Goal: Information Seeking & Learning: Learn about a topic

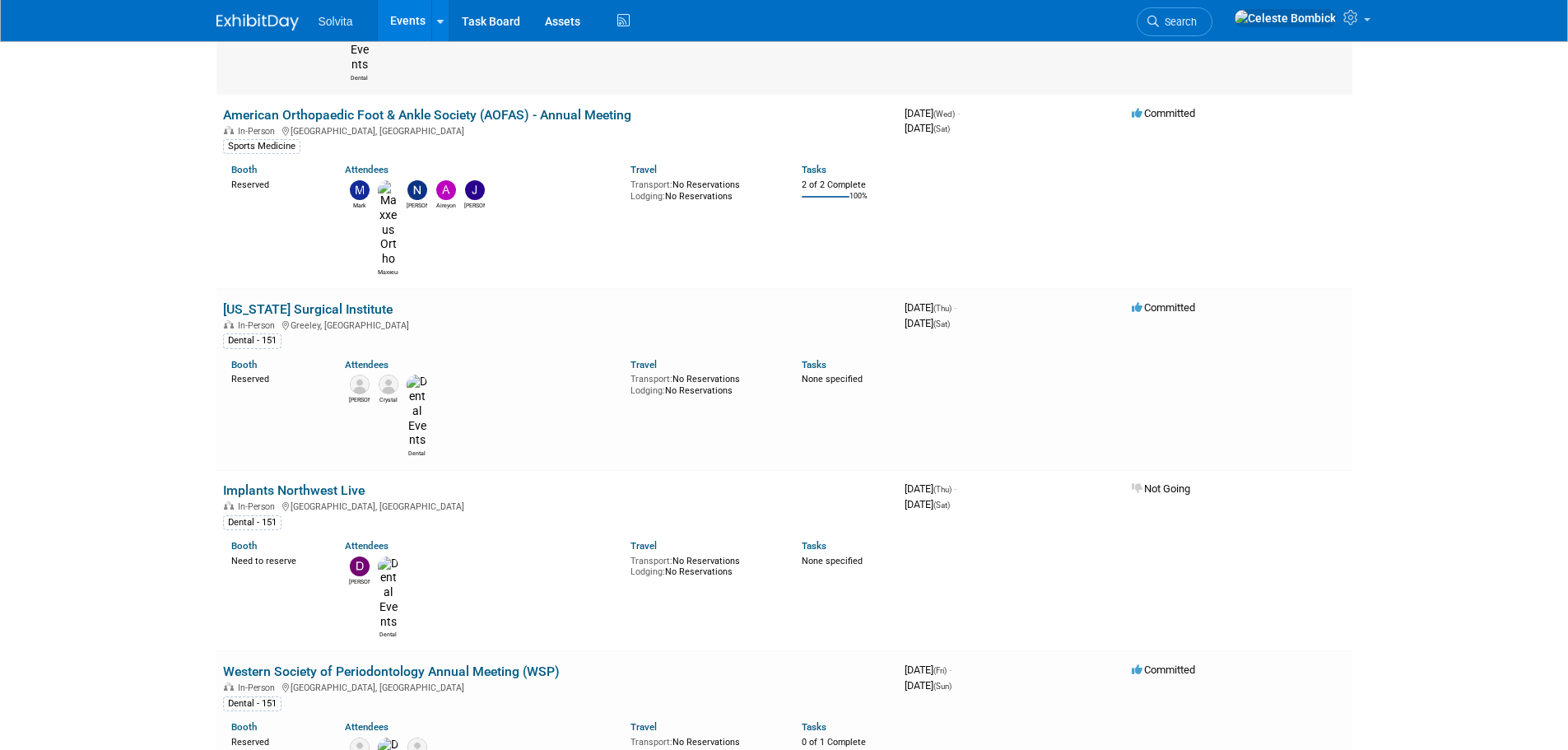
scroll to position [823, 0]
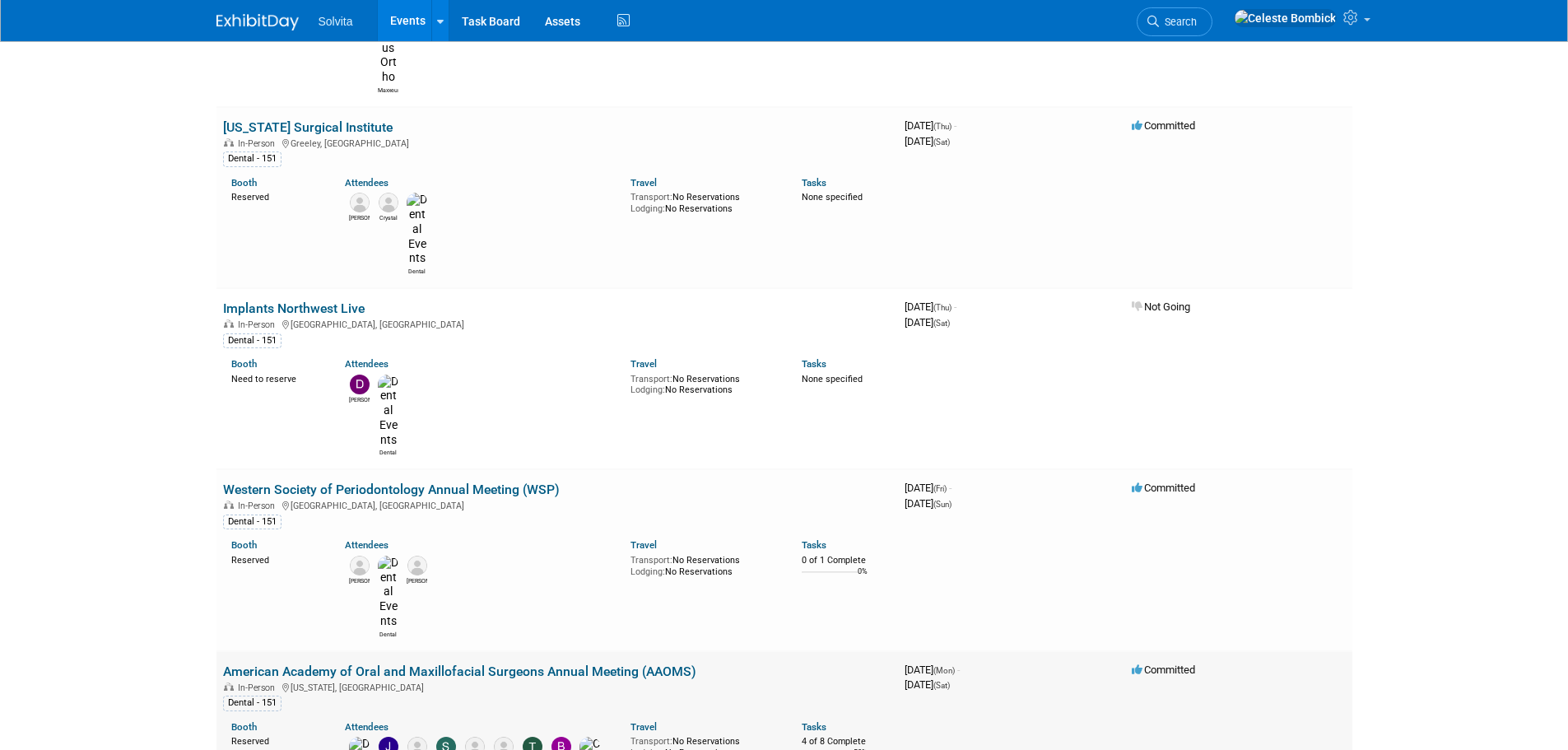
click at [358, 663] on link "American Academy of Oral and Maxillofacial Surgeons Annual Meeting (AAOMS)" at bounding box center [460, 671] width 474 height 15
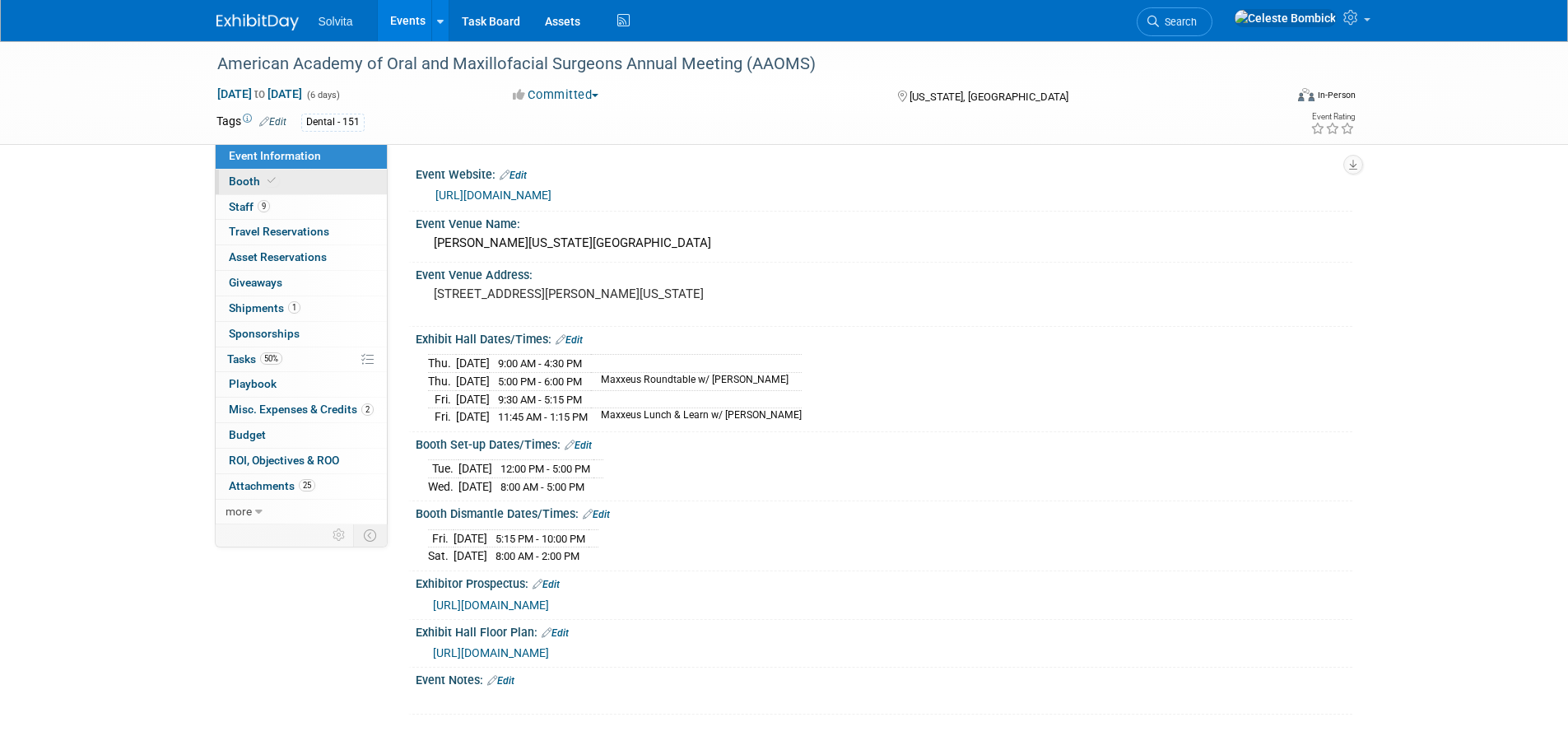
click at [299, 182] on link "Booth" at bounding box center [301, 181] width 171 height 25
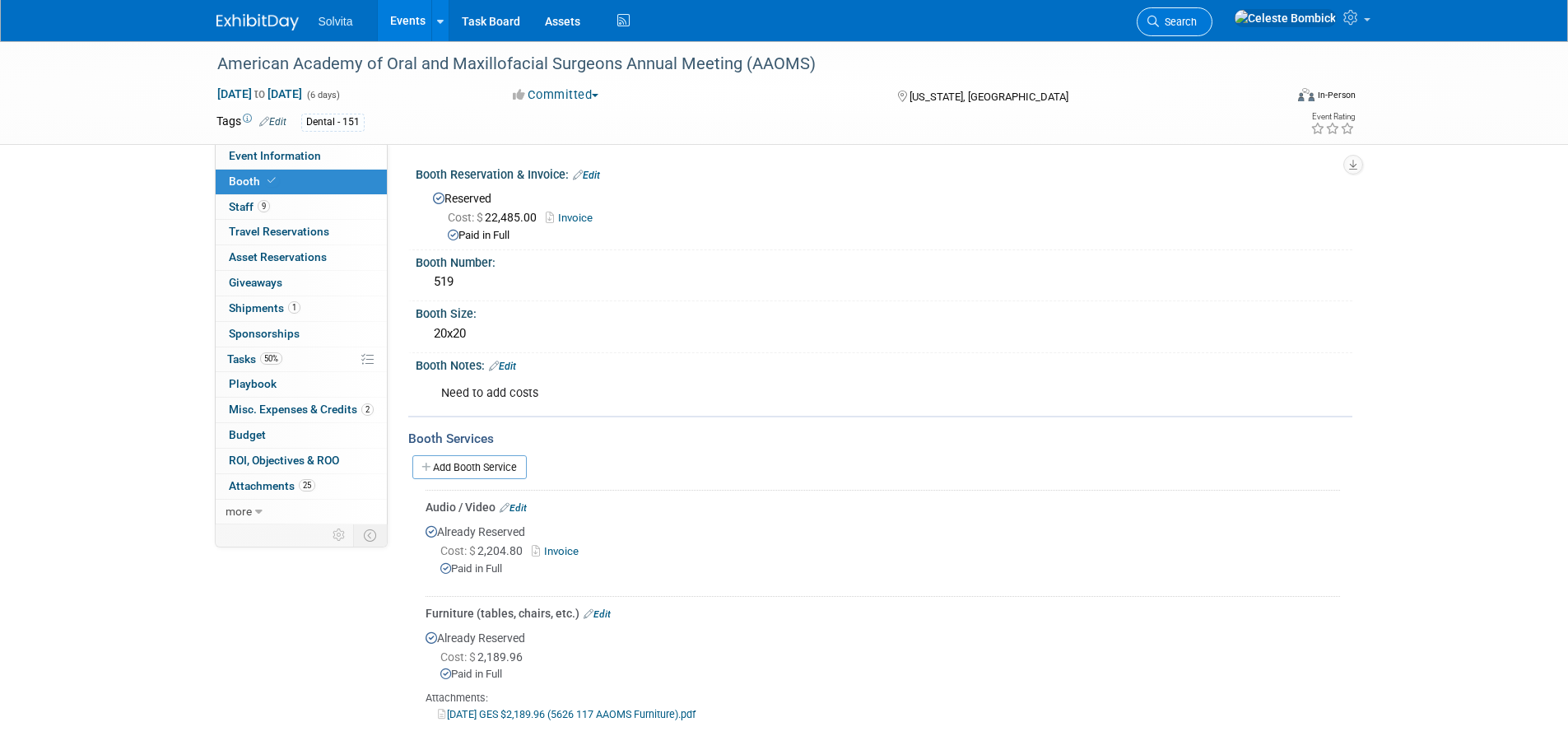
click at [1197, 21] on span "Search" at bounding box center [1177, 21] width 38 height 13
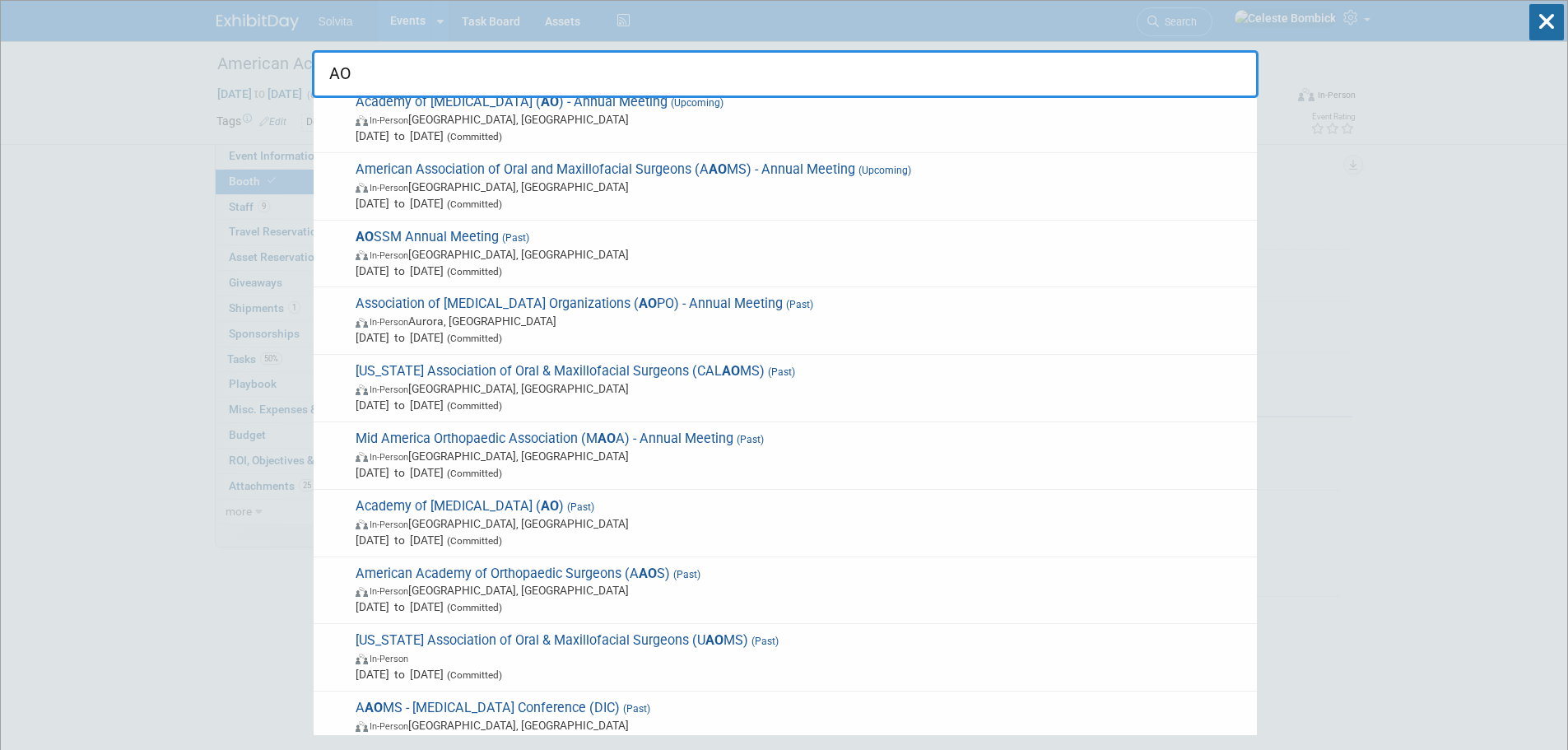
scroll to position [823, 0]
type input "AO"
click at [616, 514] on span "In-Person Seattle, WA" at bounding box center [802, 519] width 893 height 16
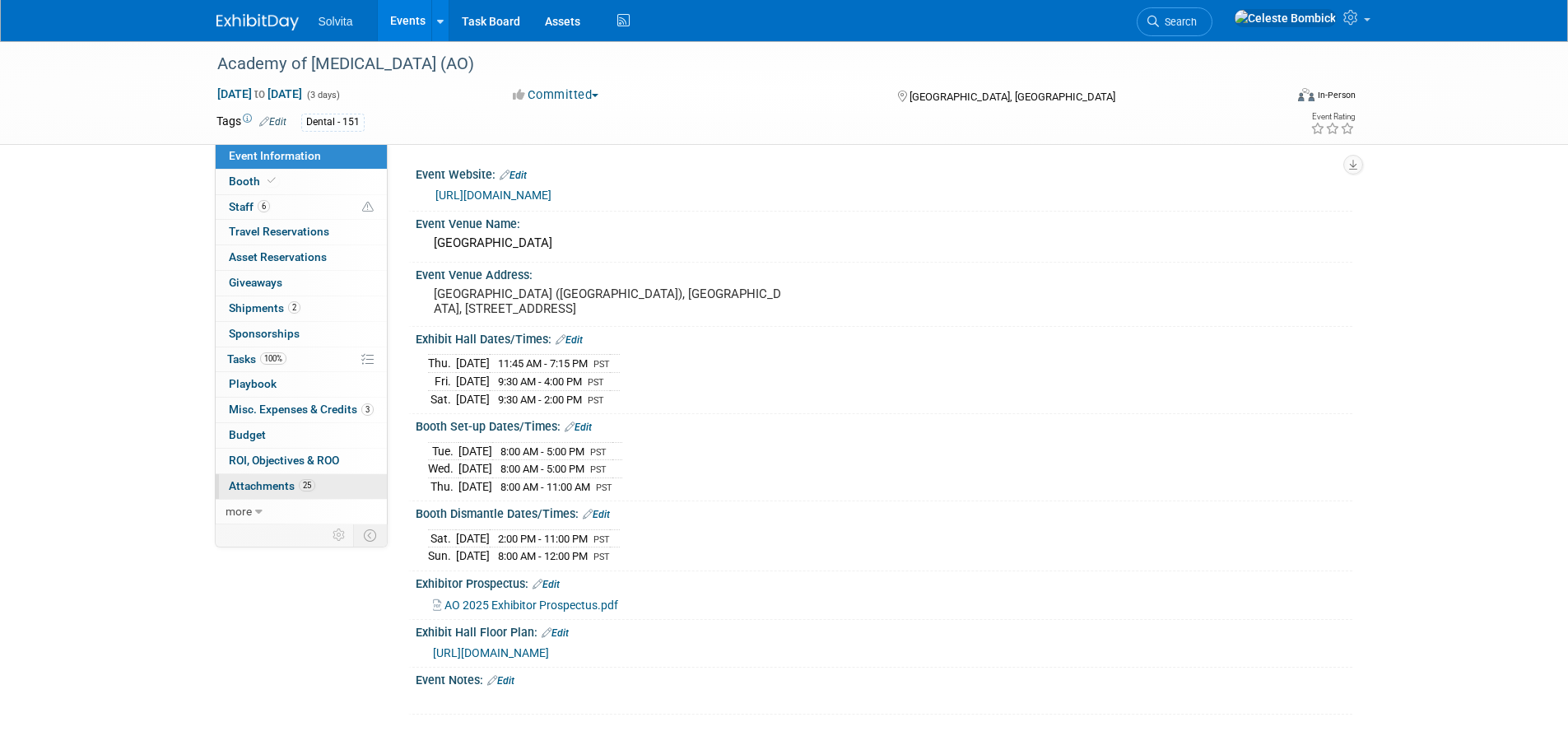
click at [284, 474] on link "25 Attachments 25" at bounding box center [301, 486] width 171 height 25
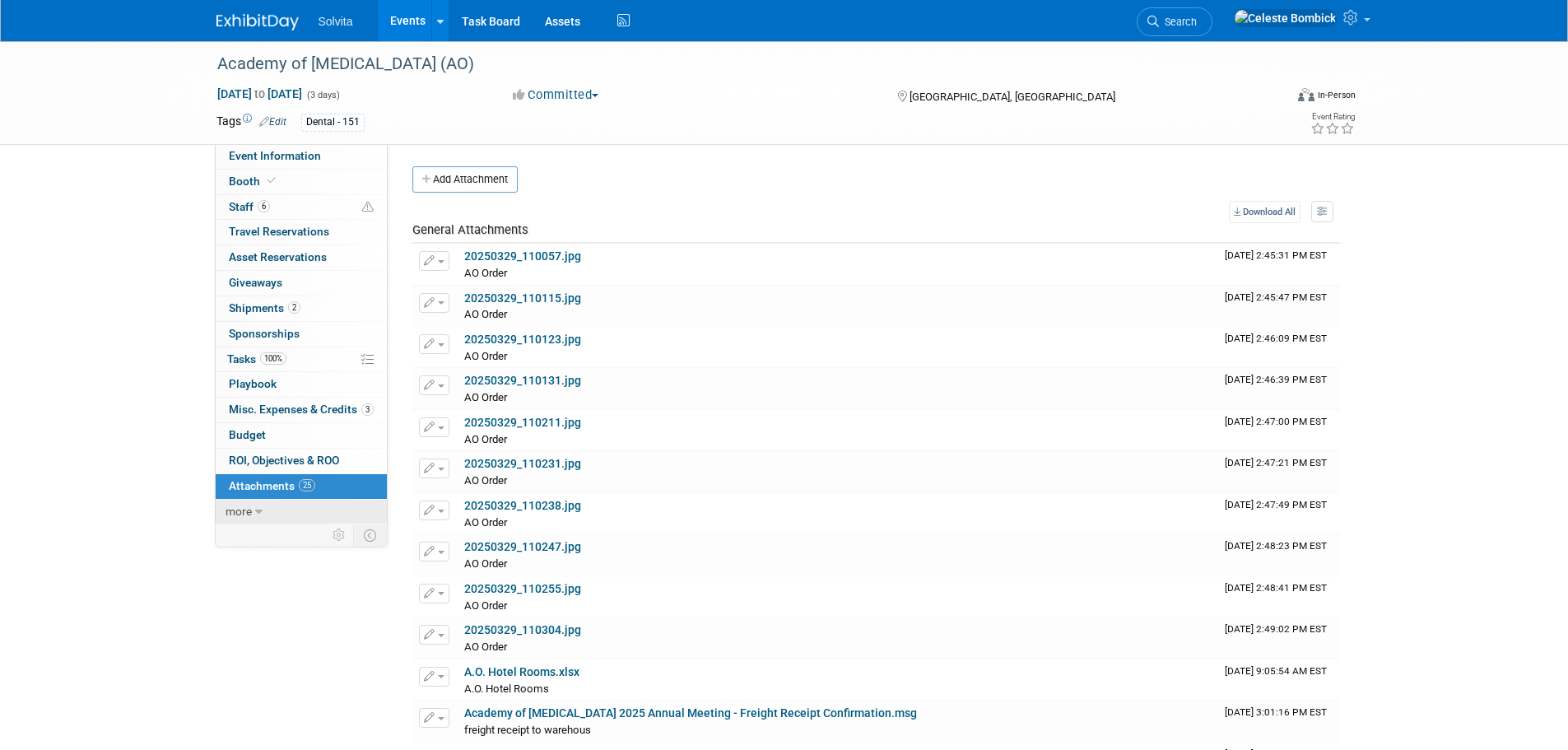
click at [254, 504] on link "more" at bounding box center [301, 512] width 171 height 25
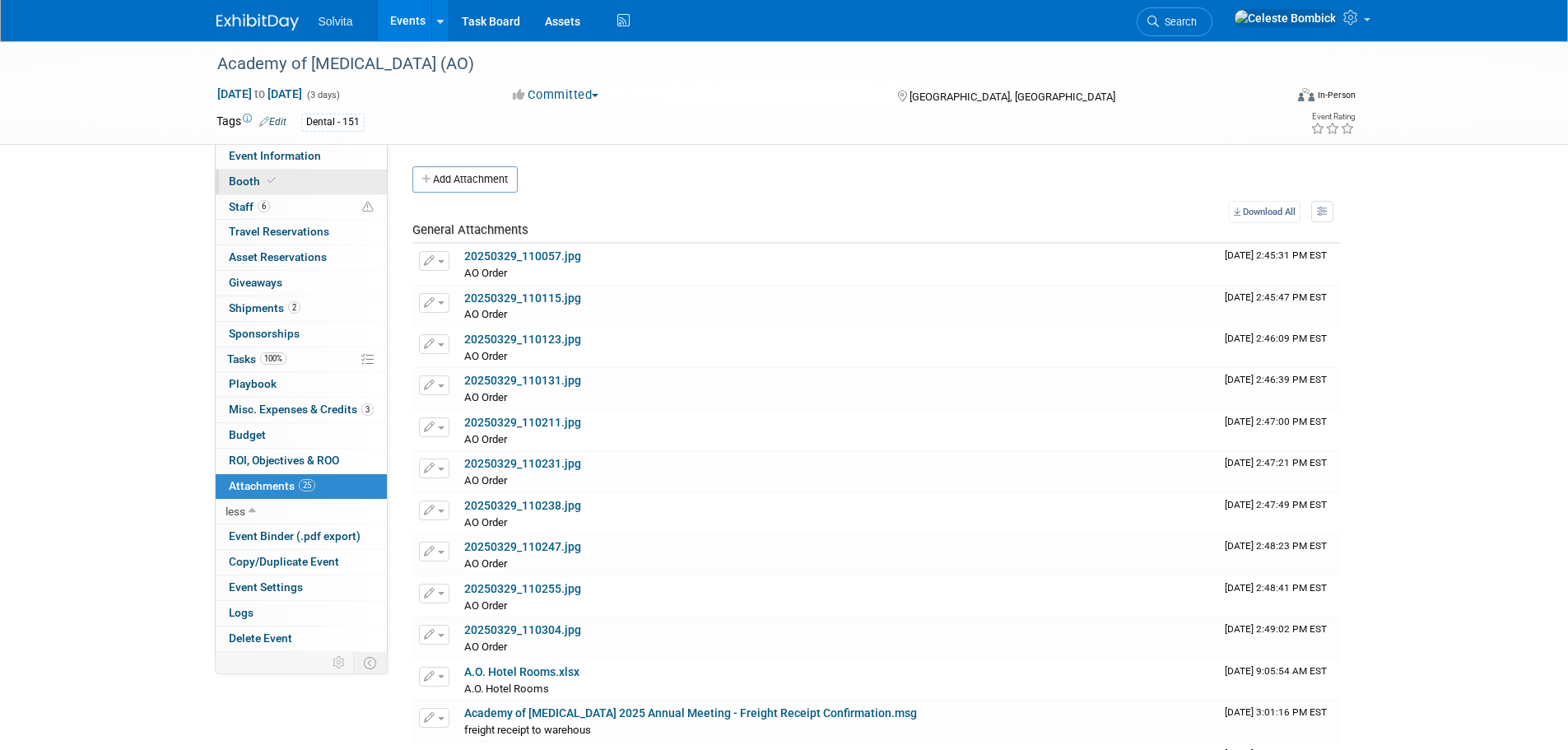
click at [260, 188] on link "Booth" at bounding box center [301, 181] width 171 height 25
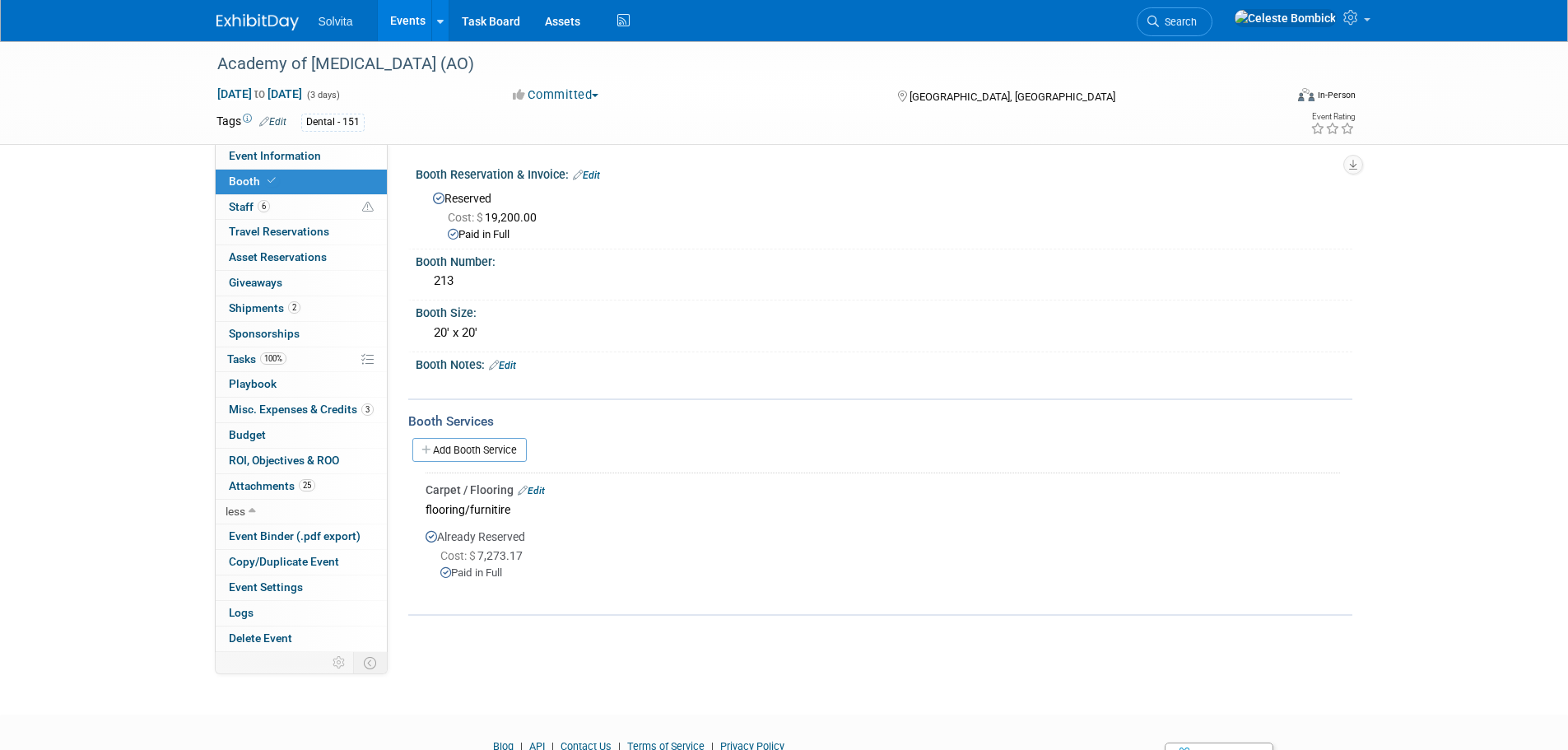
click at [504, 554] on span "Cost: $ 7,273.17" at bounding box center [485, 556] width 89 height 14
click at [531, 646] on div "Event Website: Edit https://osseo.org/2025-annual-meeting/ Event Venue Name: Se…" at bounding box center [869, 397] width 964 height 507
click at [293, 209] on link "6 Staff 6" at bounding box center [301, 207] width 171 height 25
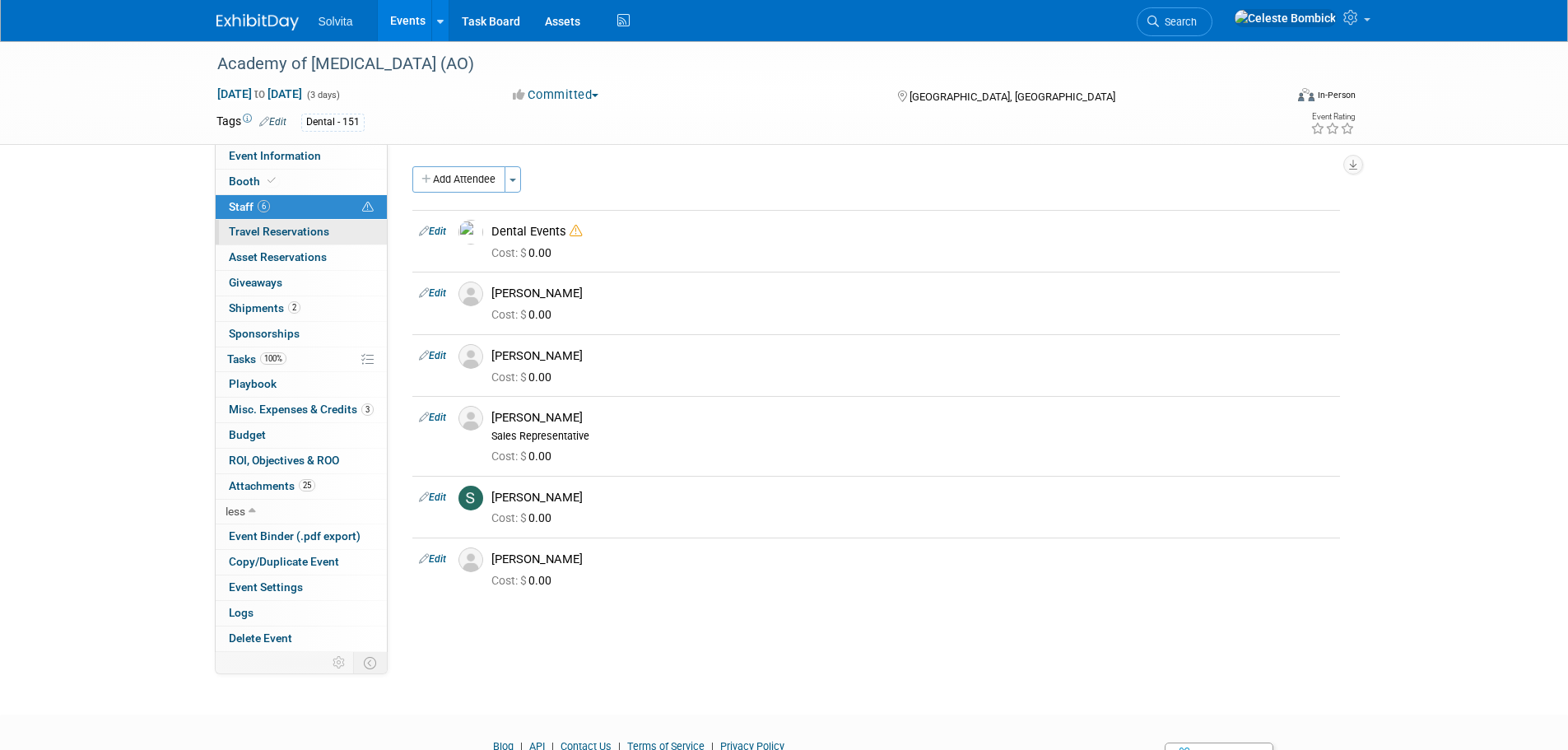
click at [293, 236] on span "Travel Reservations 0" at bounding box center [279, 232] width 101 height 14
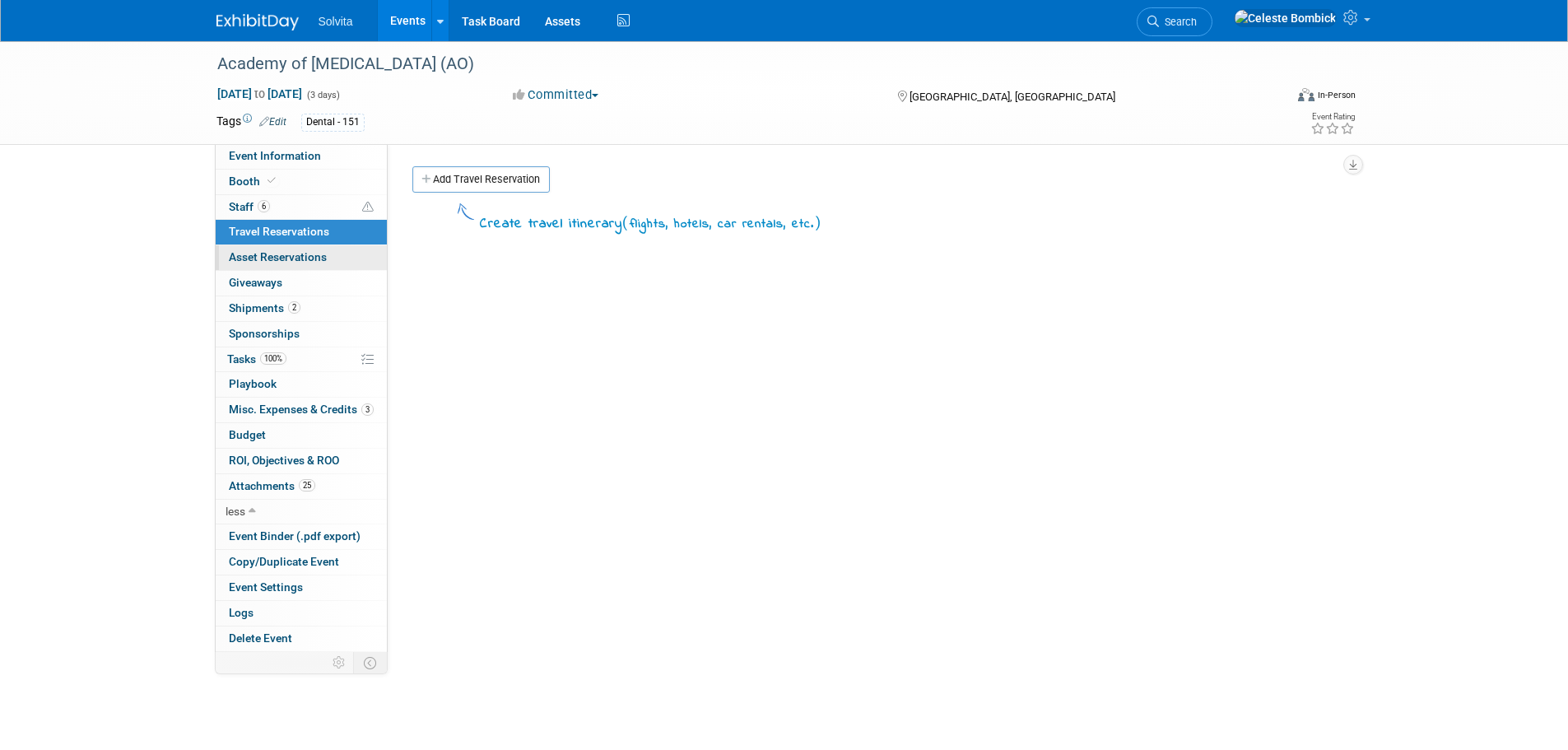
click at [293, 260] on span "Asset Reservations 0" at bounding box center [278, 257] width 98 height 14
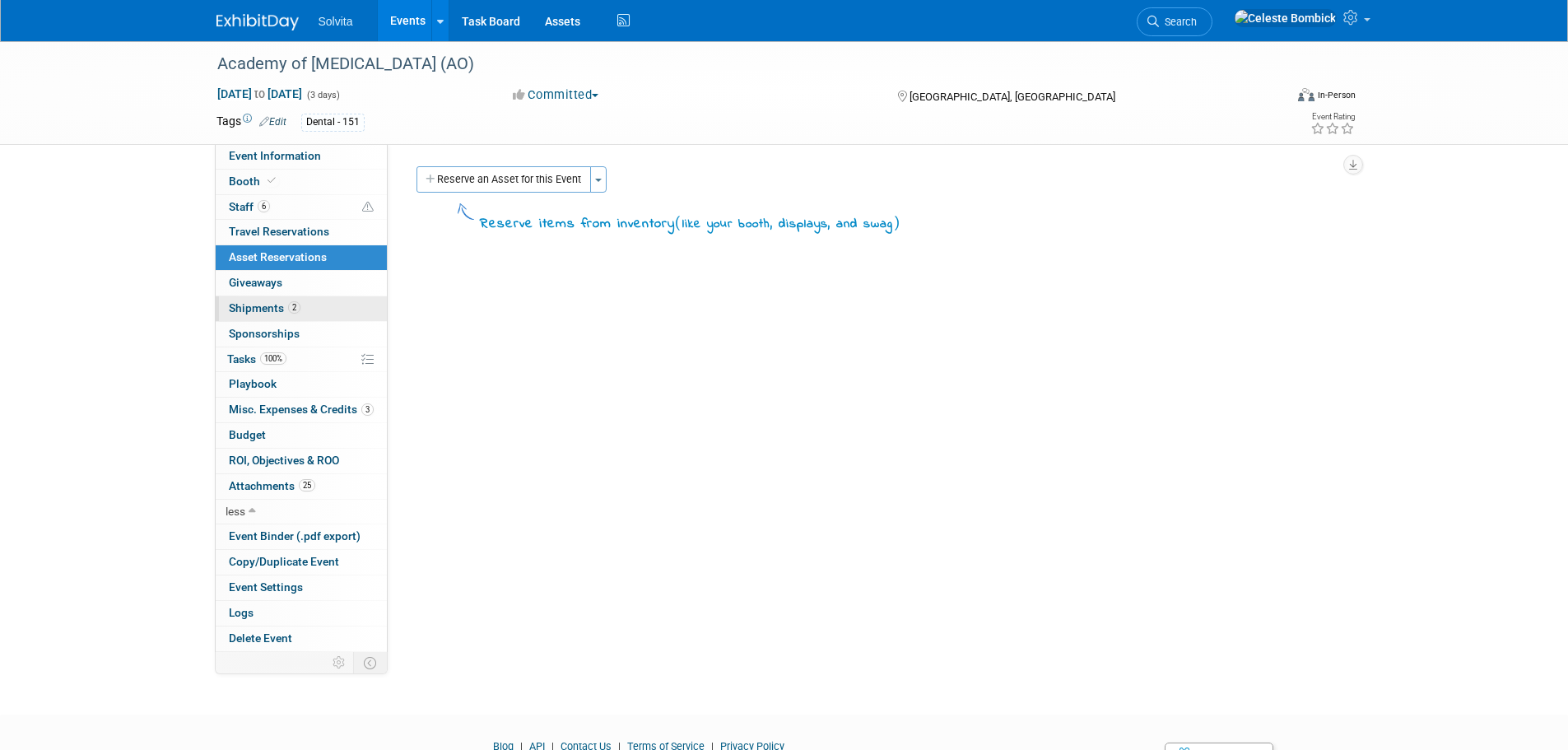
click at [303, 298] on link "2 Shipments 2" at bounding box center [301, 308] width 171 height 25
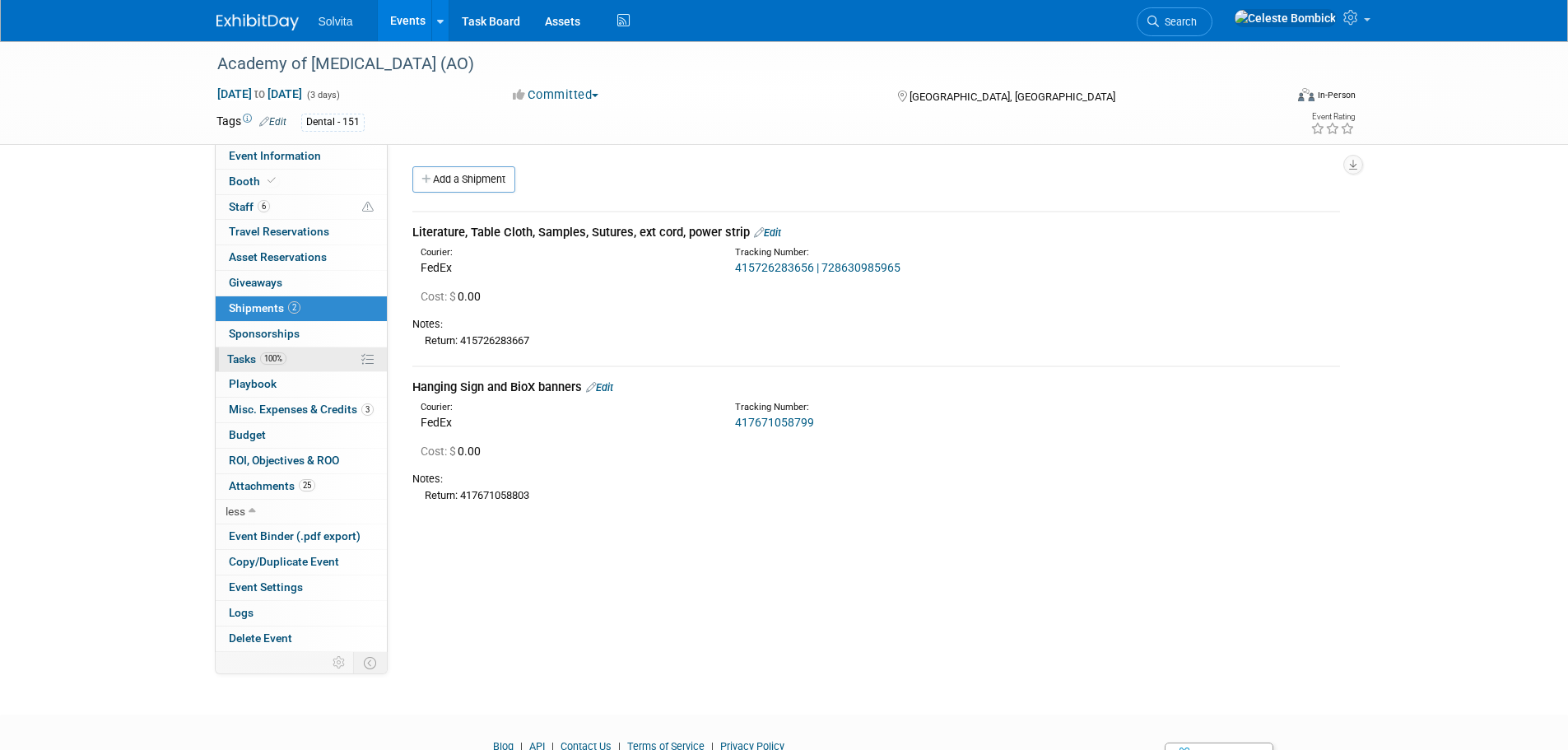
click at [310, 366] on link "100% Tasks 100%" at bounding box center [301, 359] width 171 height 25
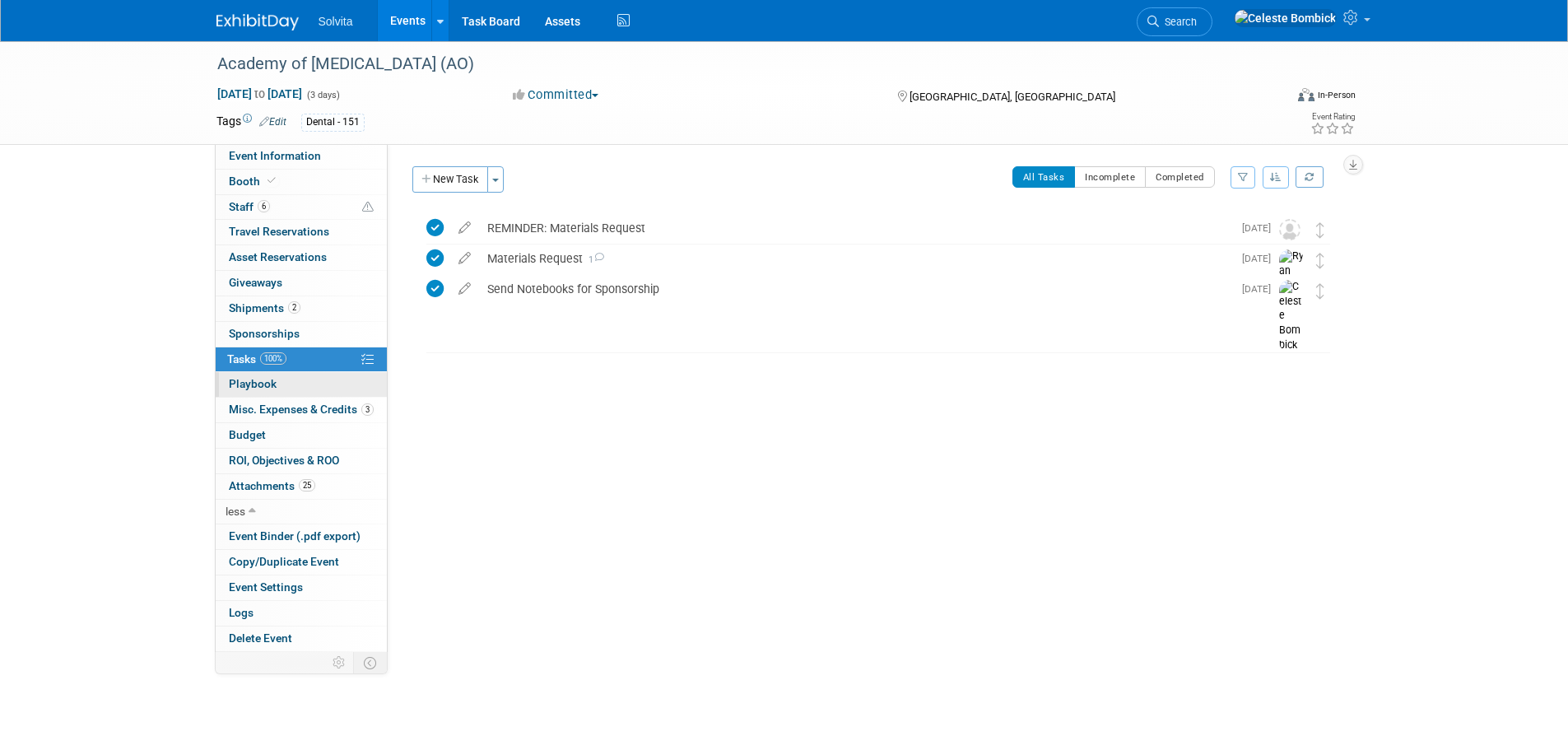
click at [293, 393] on link "0 Playbook 0" at bounding box center [301, 384] width 171 height 25
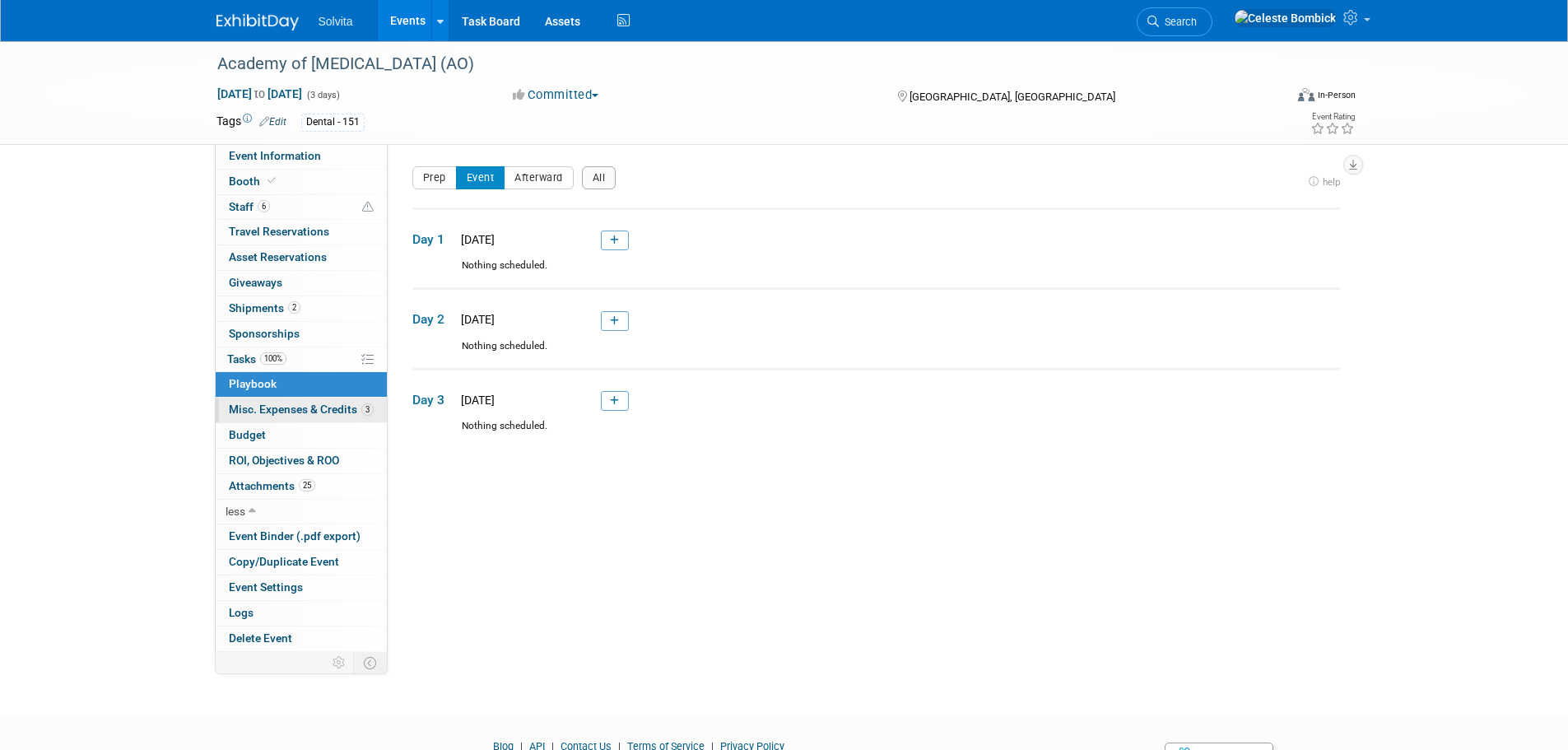
click at [293, 412] on span "Misc. Expenses & Credits 3" at bounding box center [301, 409] width 145 height 14
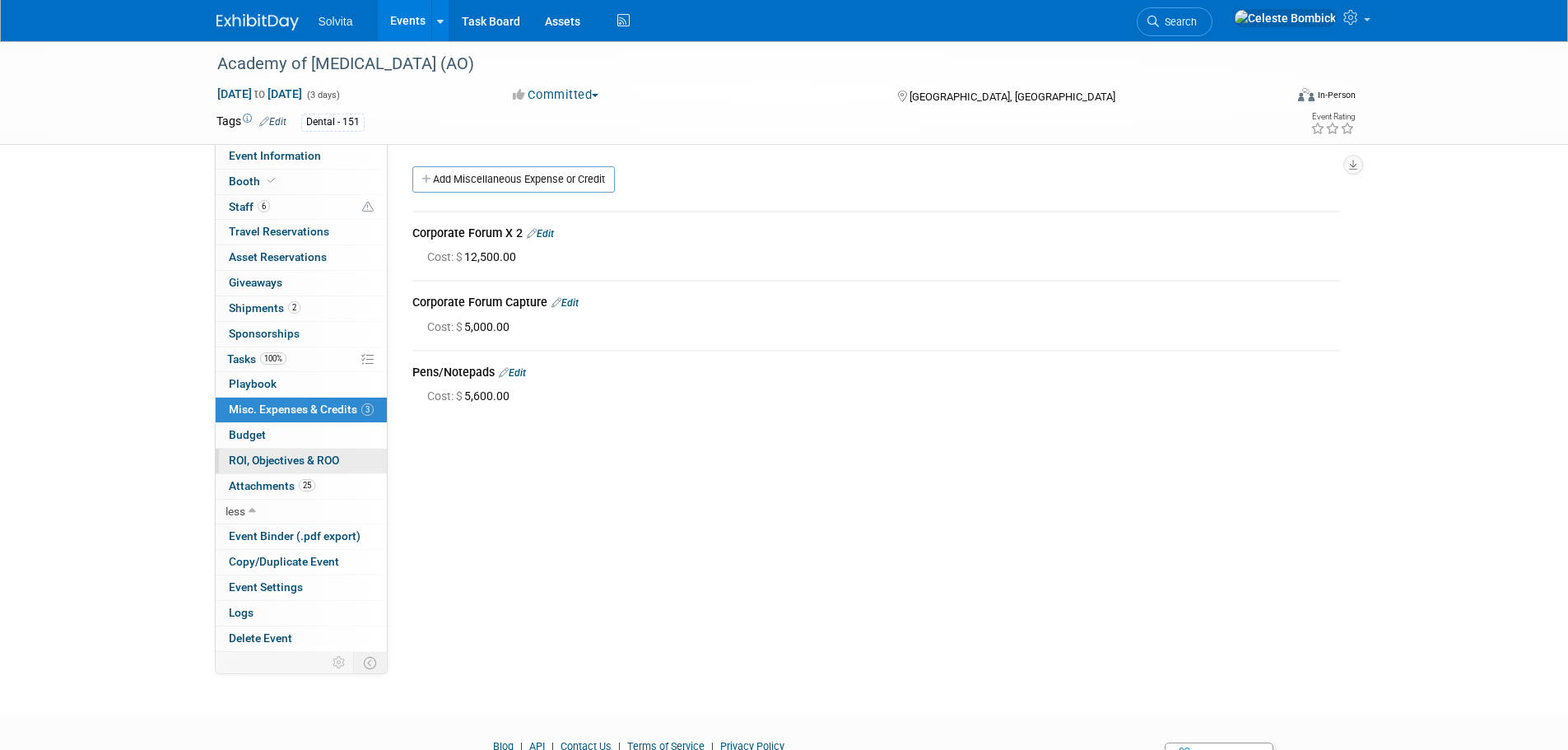
click at [306, 466] on span "ROI, Objectives & ROO 0" at bounding box center [284, 460] width 110 height 14
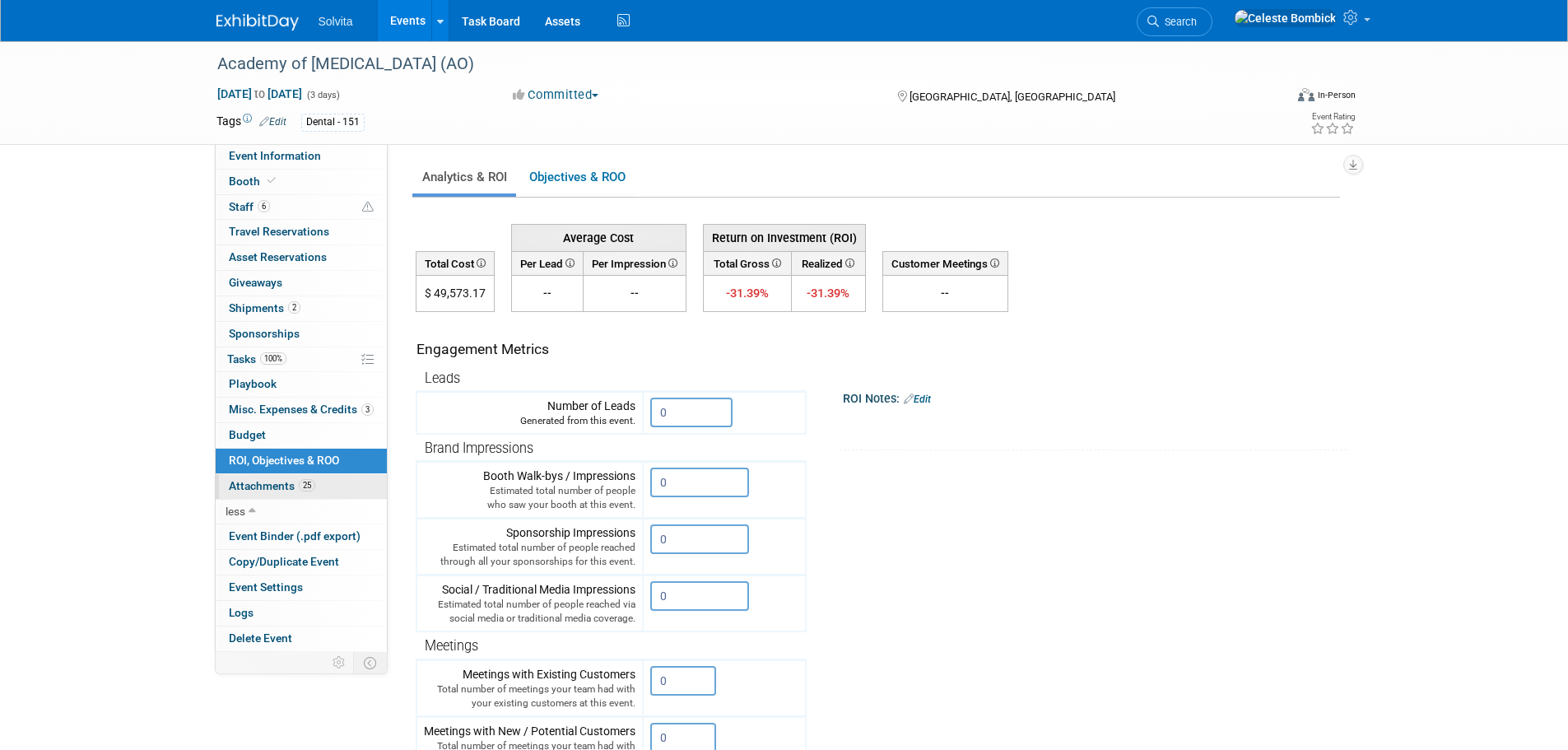
click at [258, 481] on span "Attachments 25" at bounding box center [272, 485] width 86 height 14
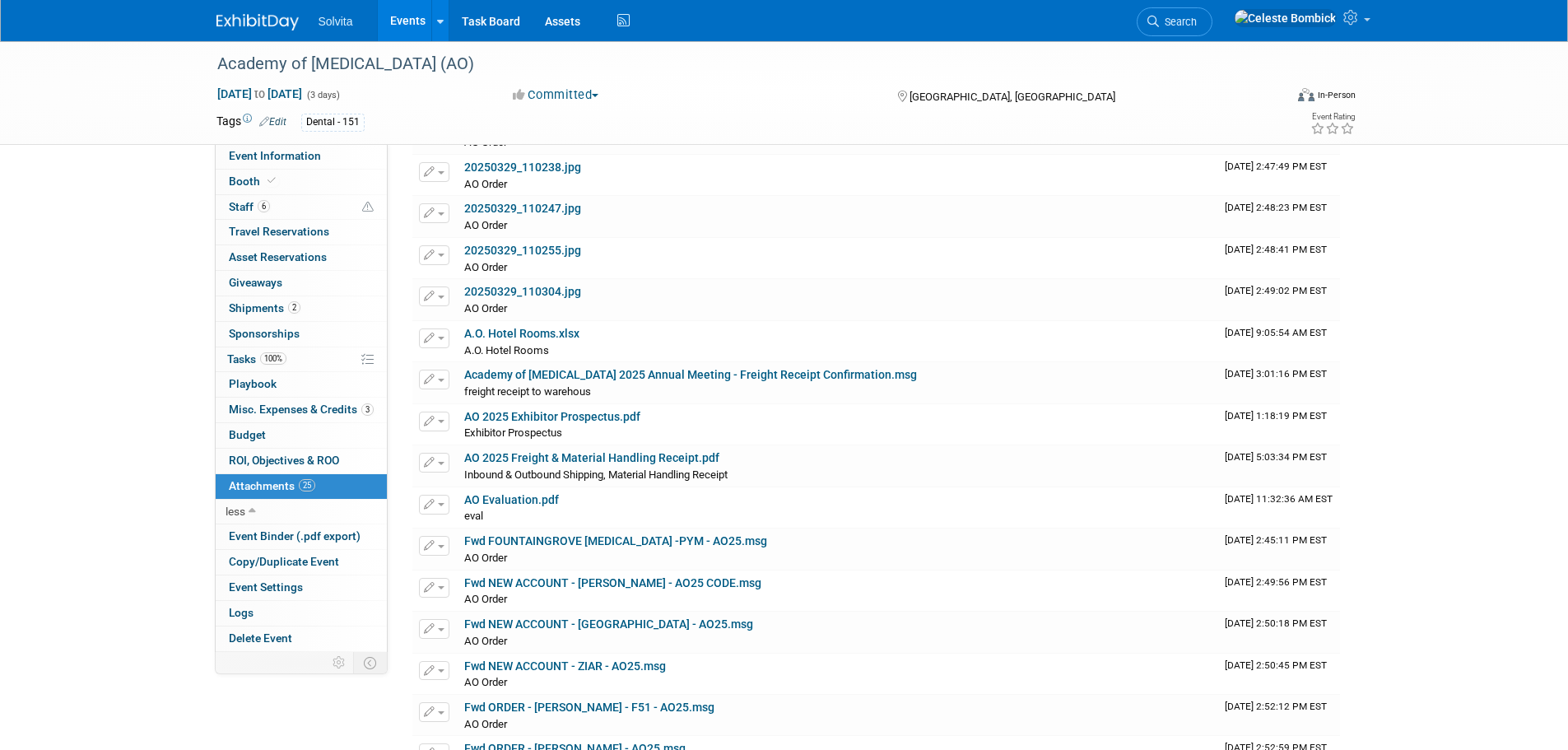
scroll to position [576, 0]
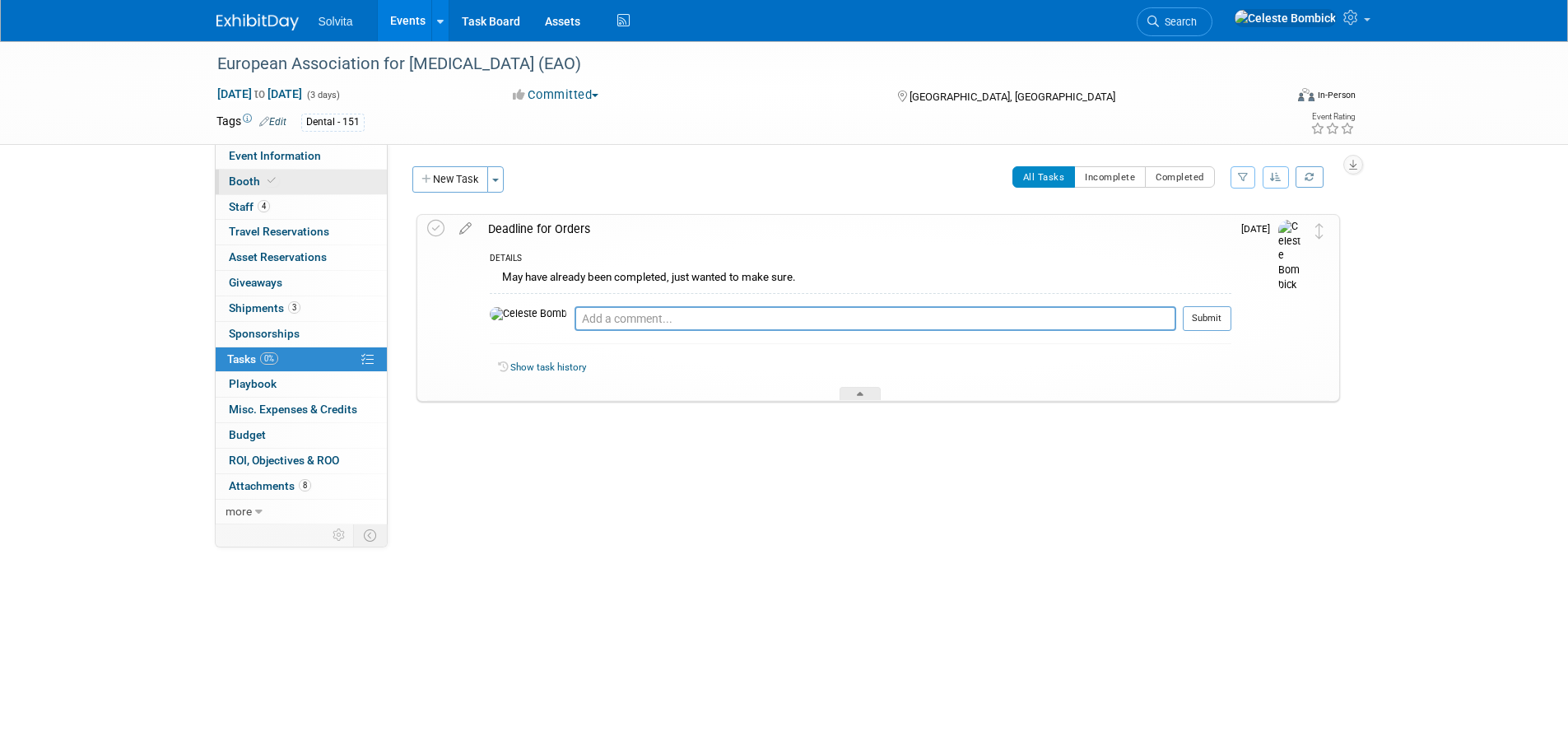
click at [332, 189] on link "Booth" at bounding box center [301, 181] width 171 height 25
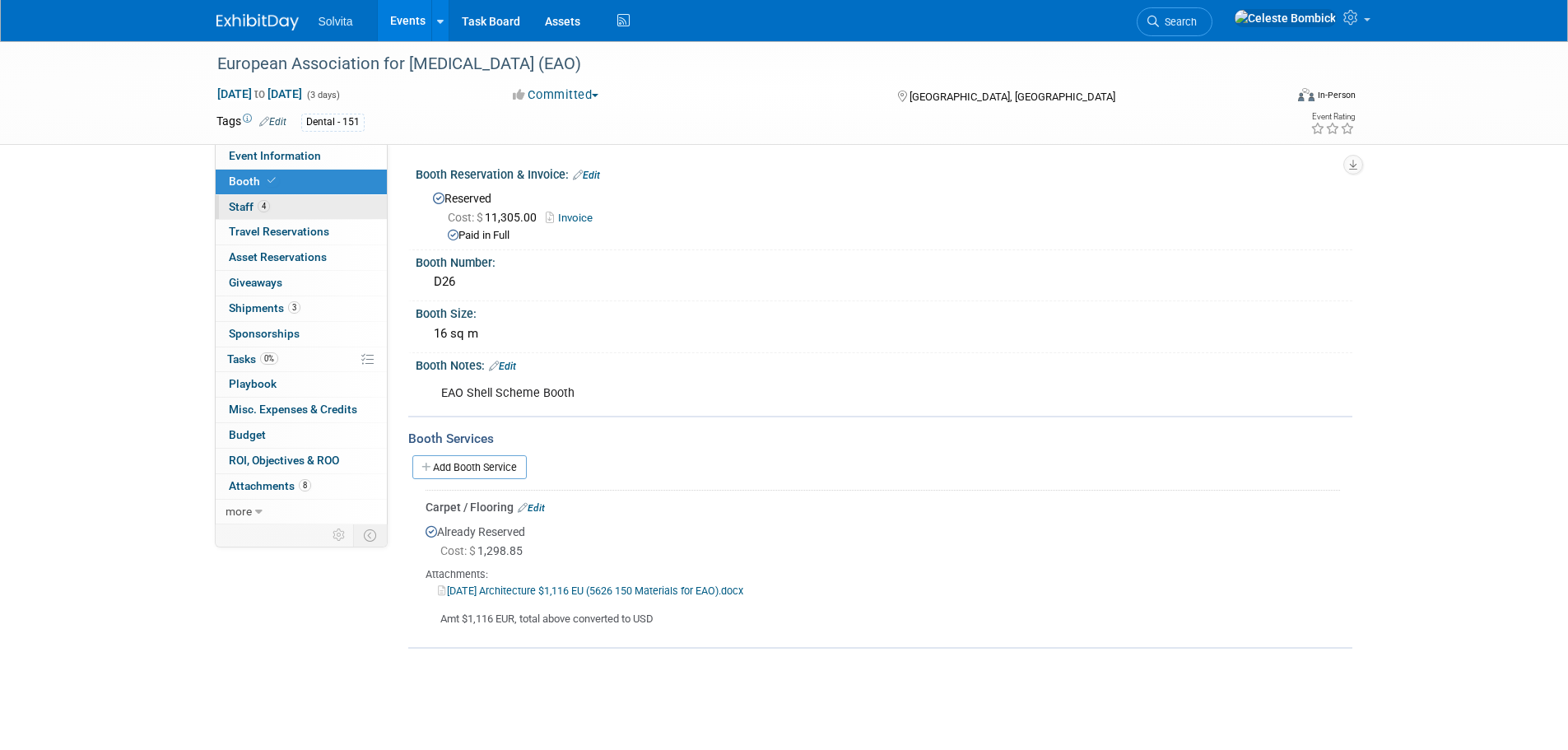
click at [321, 218] on link "4 Staff 4" at bounding box center [301, 207] width 171 height 25
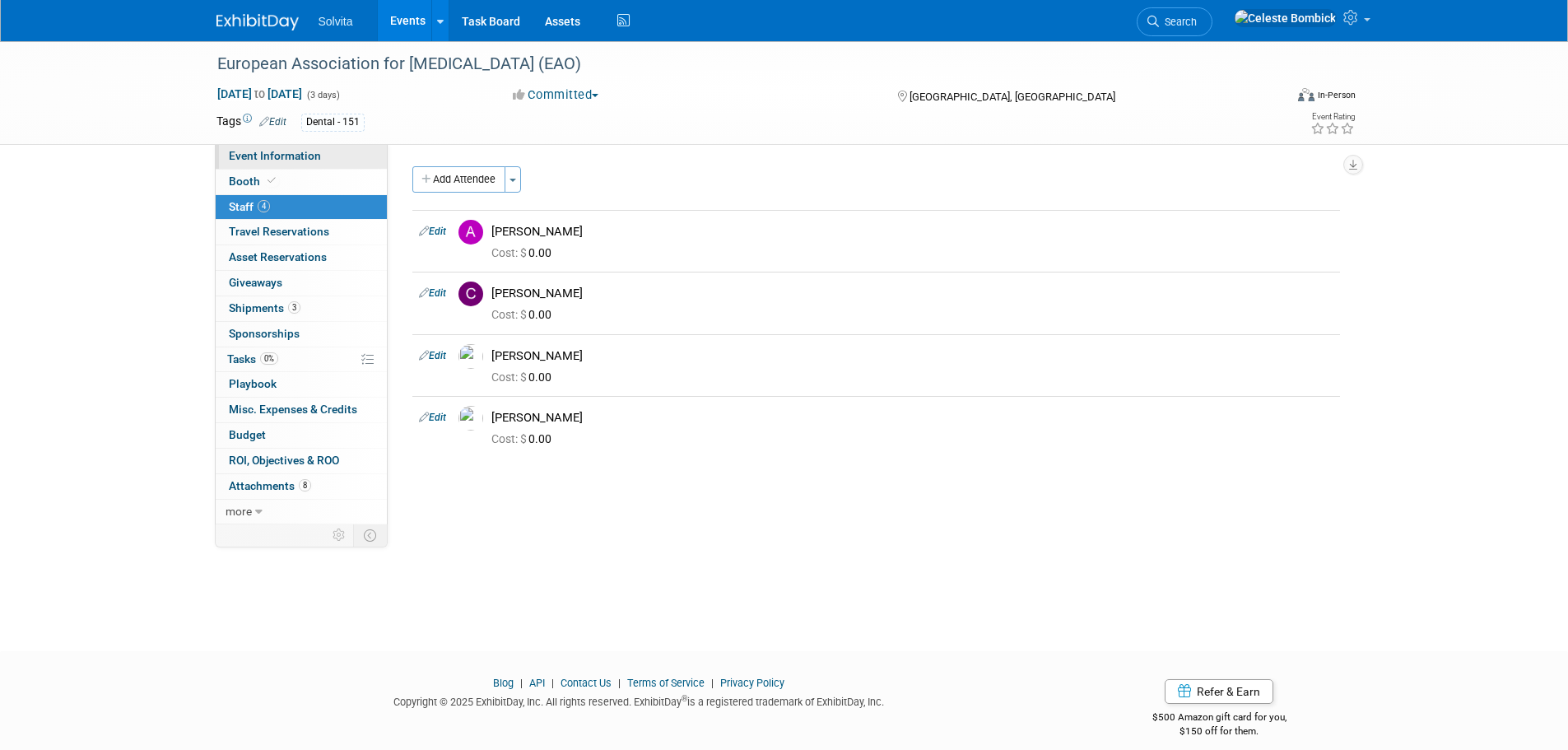
click at [320, 149] on link "Event Information" at bounding box center [301, 156] width 171 height 25
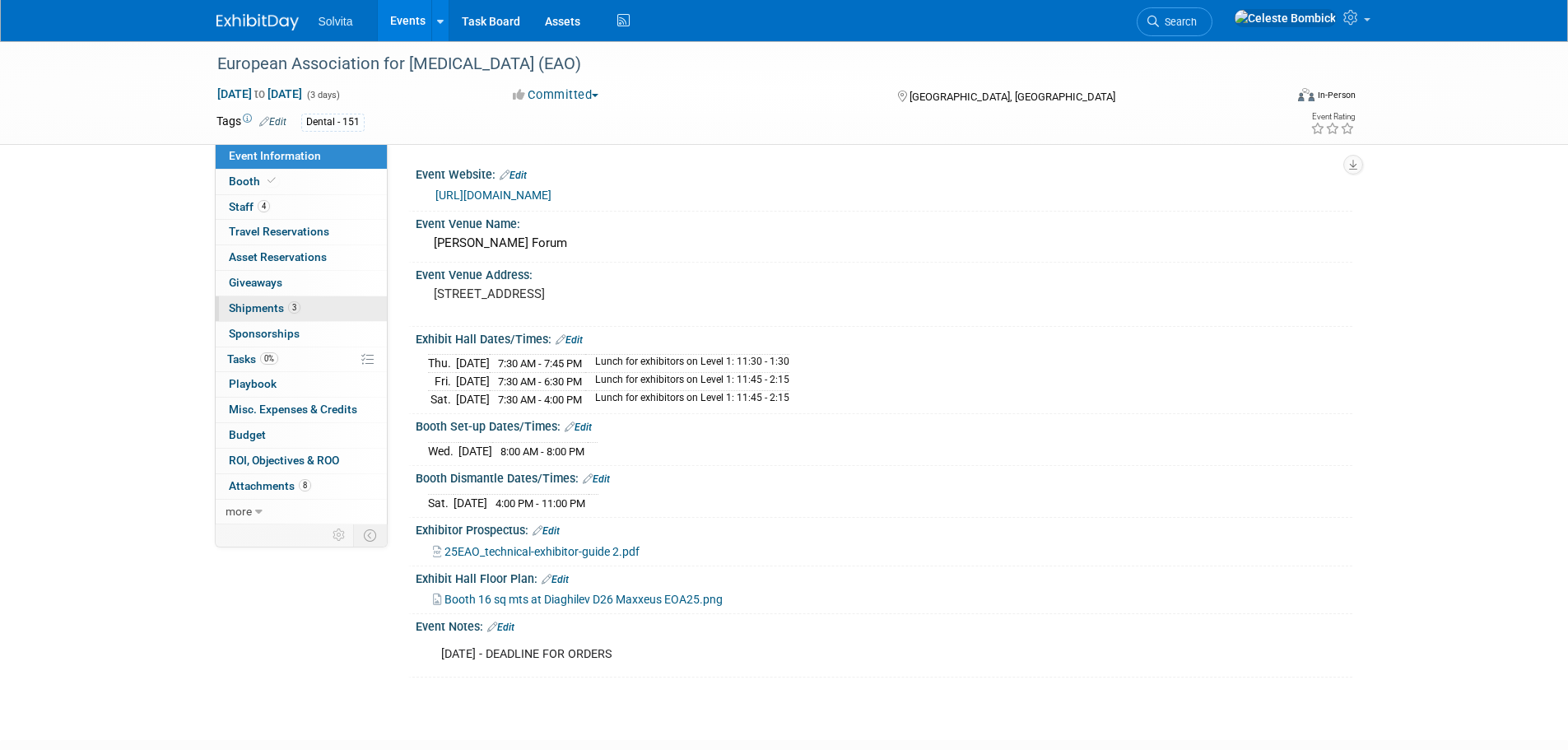
click at [305, 303] on link "3 Shipments 3" at bounding box center [301, 308] width 171 height 25
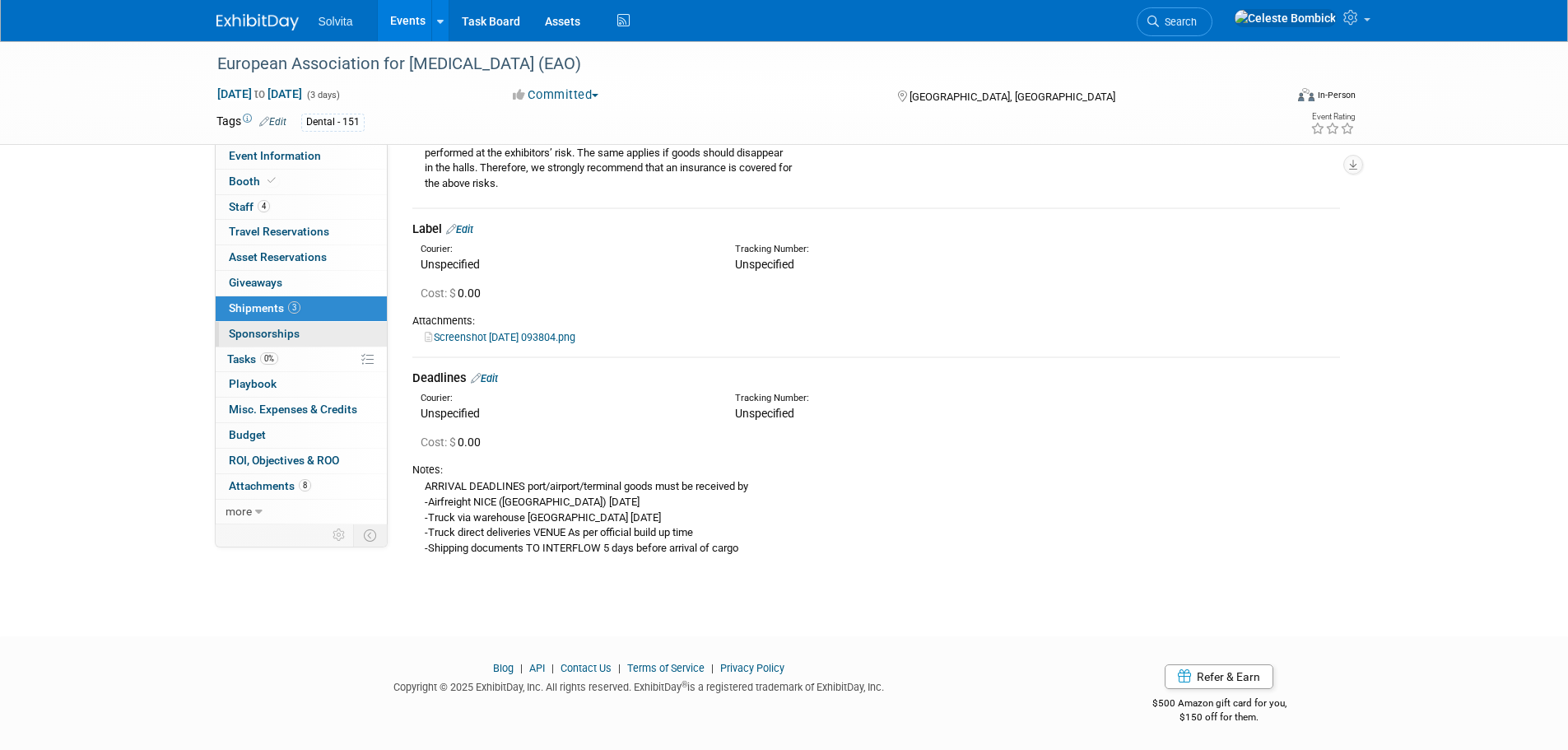
scroll to position [1520, 0]
click at [277, 375] on link "0 Playbook 0" at bounding box center [301, 384] width 171 height 25
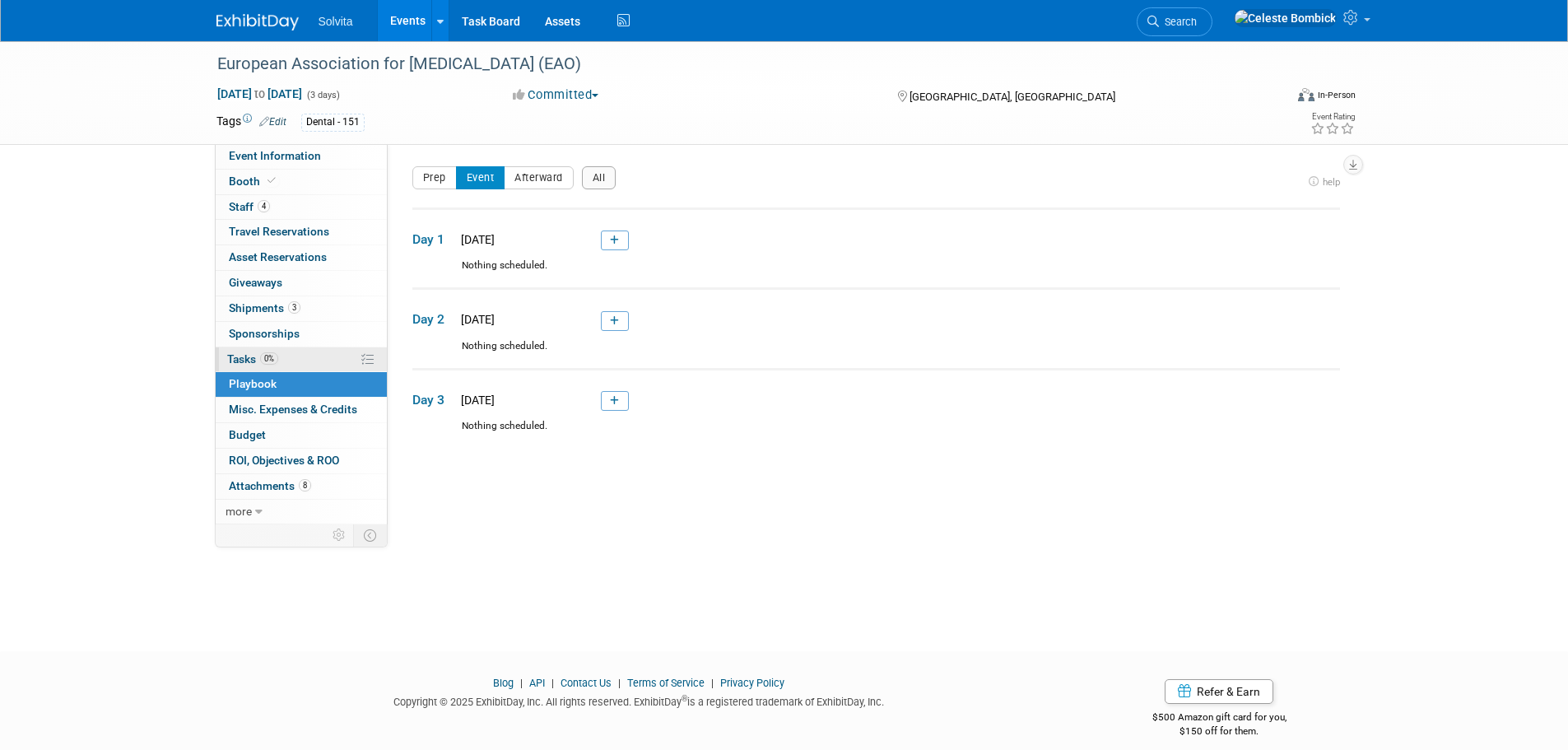
click at [288, 354] on link "0% Tasks 0%" at bounding box center [301, 359] width 171 height 25
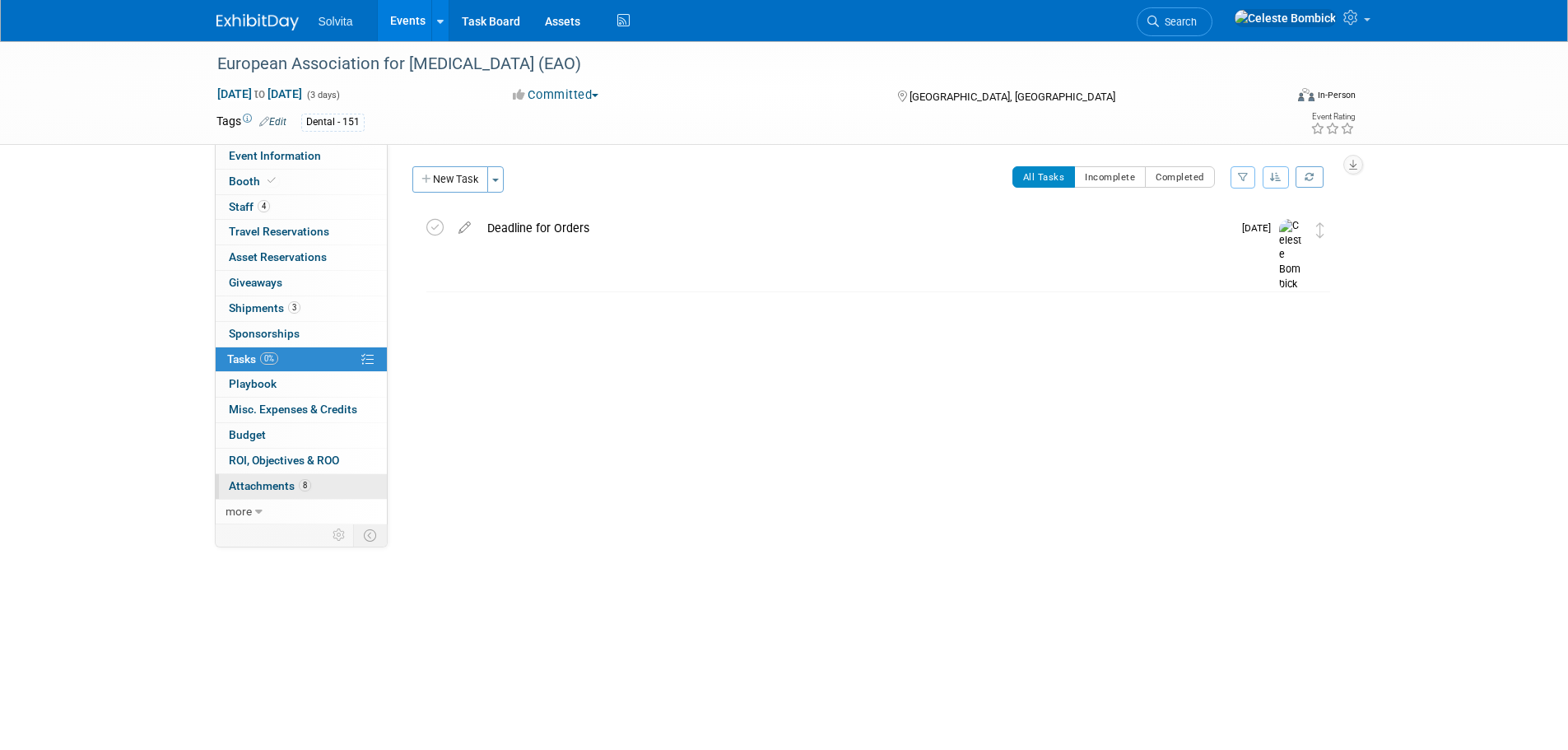
click at [291, 486] on span "Attachments 8" at bounding box center [270, 485] width 82 height 14
